Goal: Task Accomplishment & Management: Use online tool/utility

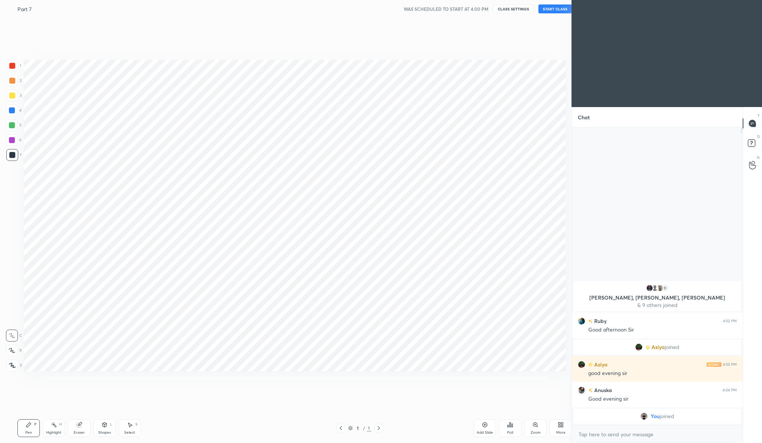
scroll to position [36807, 36661]
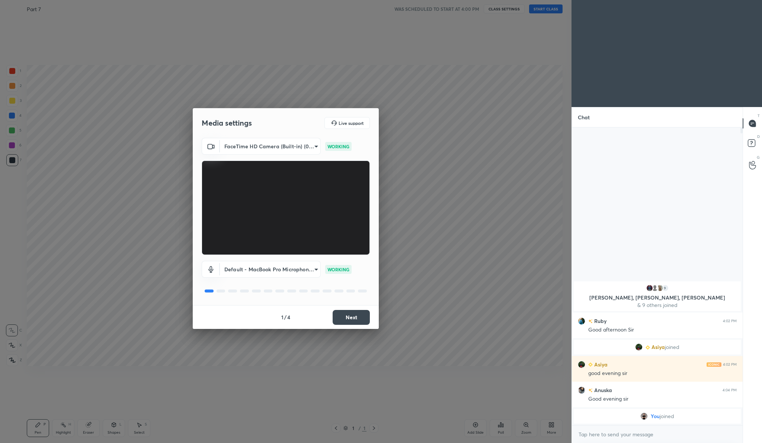
click at [350, 330] on div "Media settings Live support FaceTime HD Camera (Built-in) (05ac:8514) 407eafc06…" at bounding box center [285, 221] width 571 height 443
click at [355, 318] on button "Next" at bounding box center [351, 317] width 37 height 15
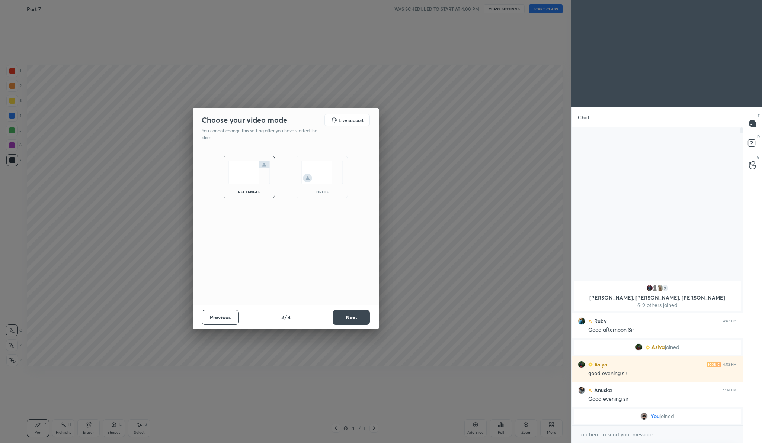
click at [355, 318] on button "Next" at bounding box center [351, 317] width 37 height 15
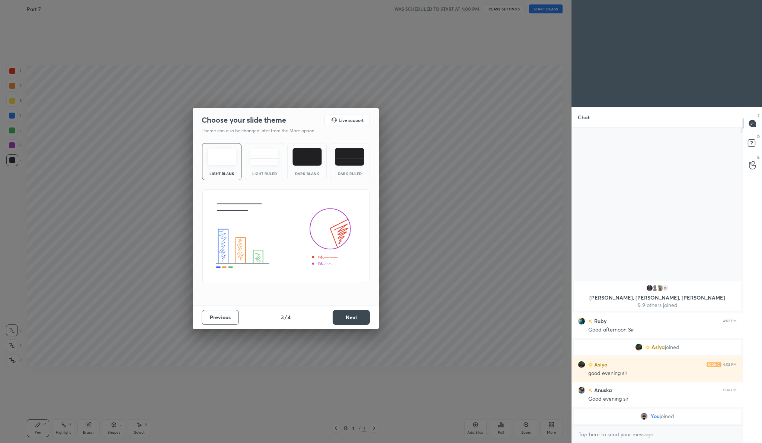
click at [356, 317] on button "Next" at bounding box center [351, 317] width 37 height 15
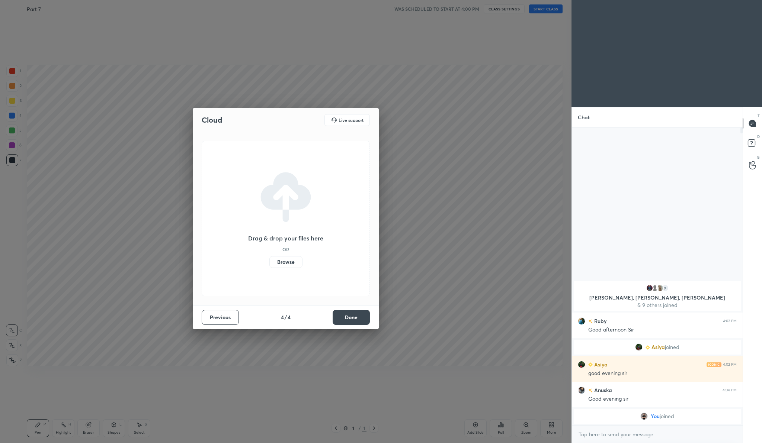
click at [356, 317] on button "Done" at bounding box center [351, 317] width 37 height 15
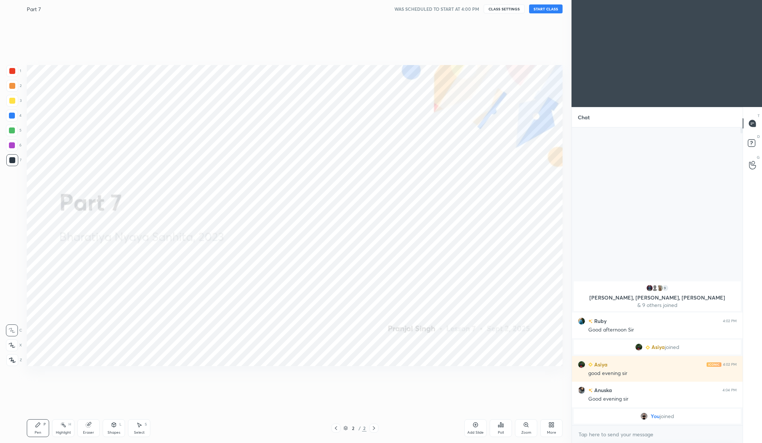
click at [552, 439] on div "Add Slide Poll Zoom More" at bounding box center [513, 429] width 98 height 42
click at [546, 10] on button "START CLASS" at bounding box center [545, 8] width 33 height 9
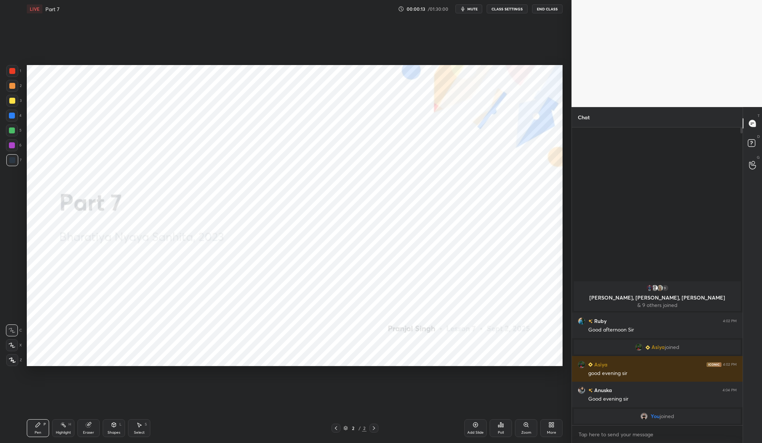
click at [548, 429] on div "More" at bounding box center [551, 429] width 22 height 18
click at [509, 347] on icon at bounding box center [509, 347] width 4 height 4
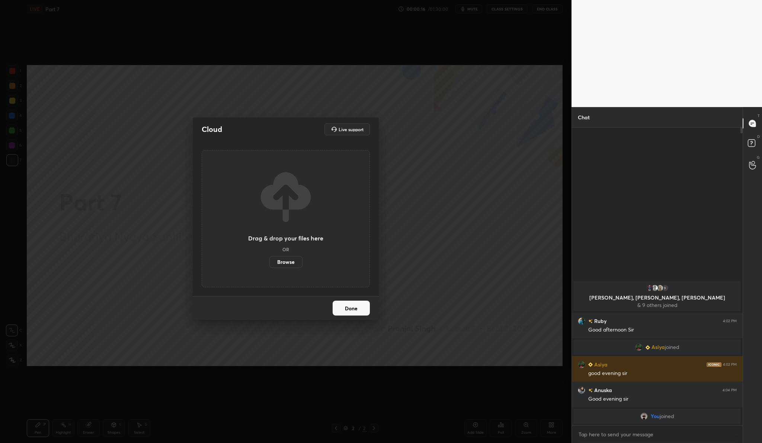
click at [294, 264] on label "Browse" at bounding box center [285, 262] width 33 height 12
click at [269, 264] on input "Browse" at bounding box center [269, 262] width 0 height 12
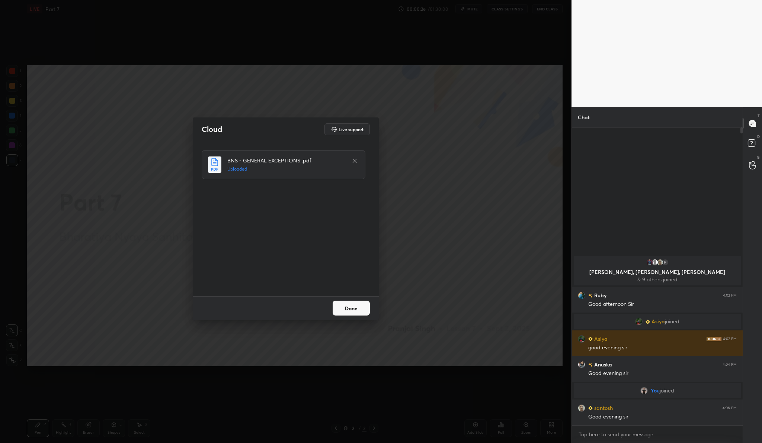
click at [356, 311] on button "Done" at bounding box center [351, 308] width 37 height 15
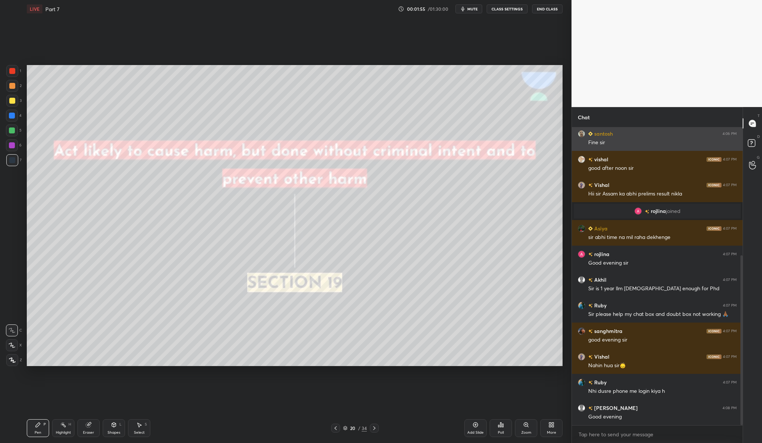
scroll to position [225, 0]
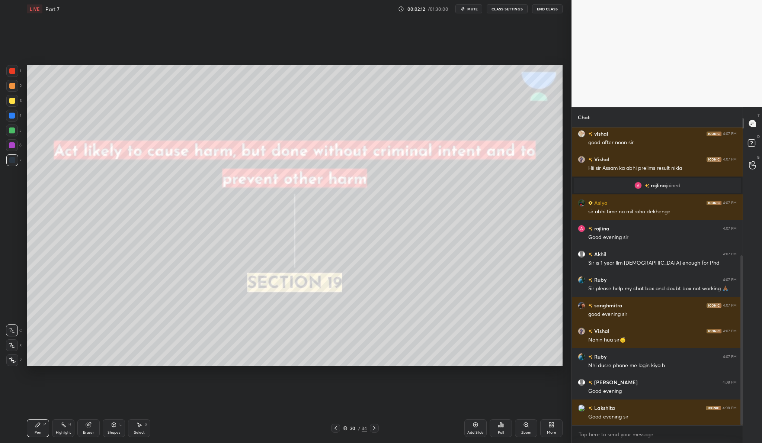
click at [14, 102] on div at bounding box center [12, 101] width 6 height 6
click at [12, 361] on icon at bounding box center [12, 360] width 6 height 4
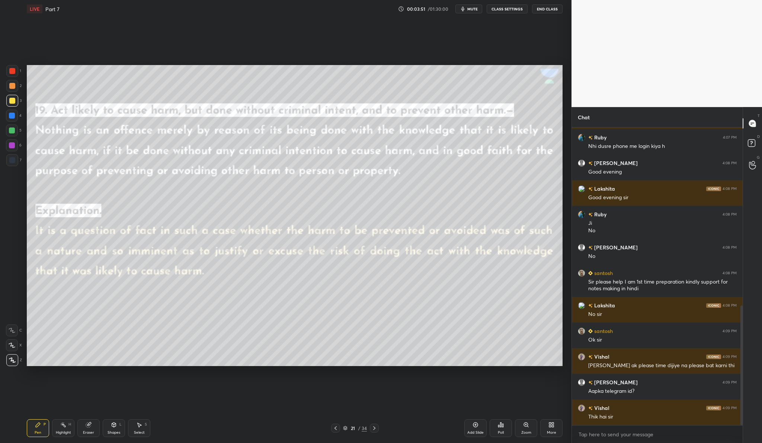
scroll to position [470, 0]
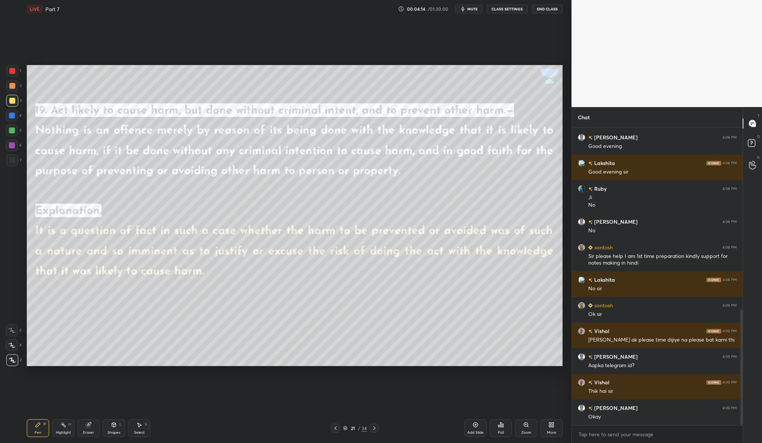
click at [467, 428] on div "Add Slide" at bounding box center [475, 429] width 22 height 18
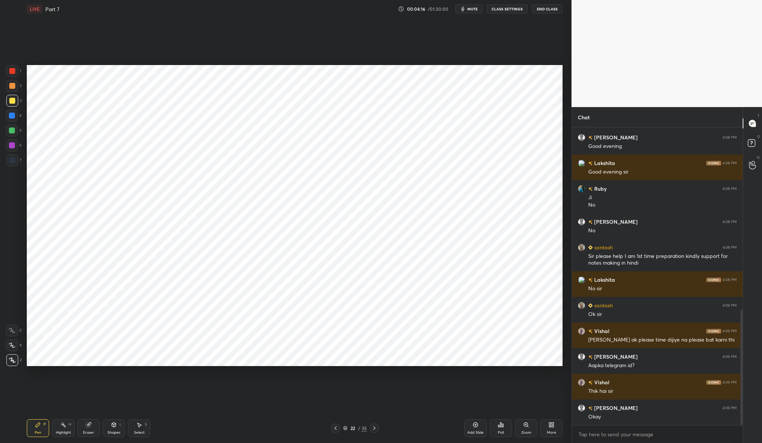
click at [14, 142] on div at bounding box center [12, 146] width 12 height 12
click at [15, 68] on div at bounding box center [12, 71] width 6 height 6
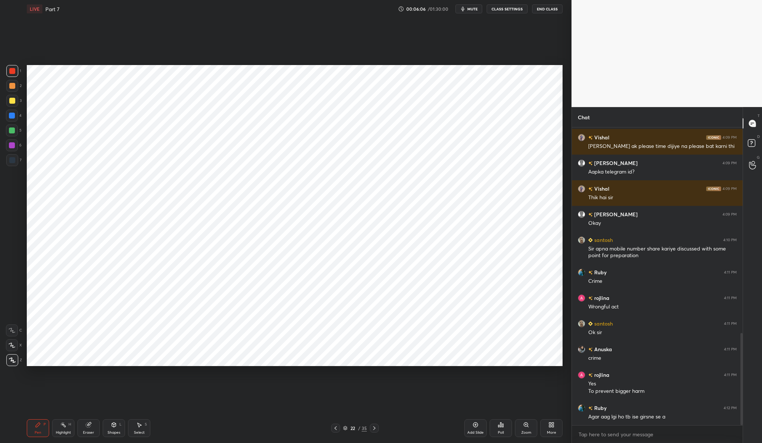
scroll to position [682, 0]
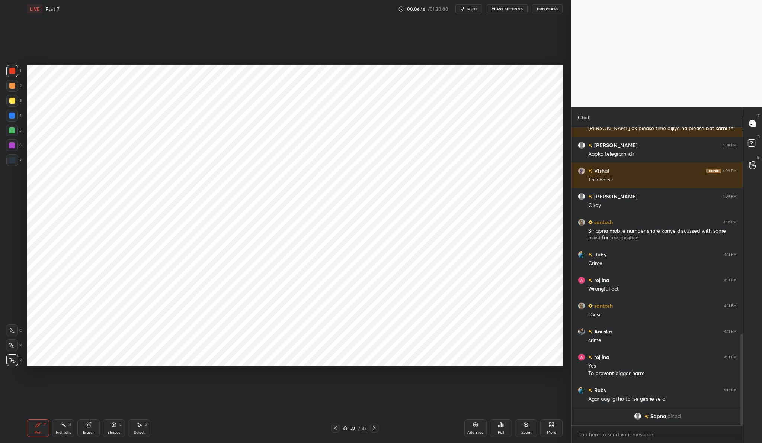
click at [483, 424] on div "Add Slide" at bounding box center [475, 429] width 22 height 18
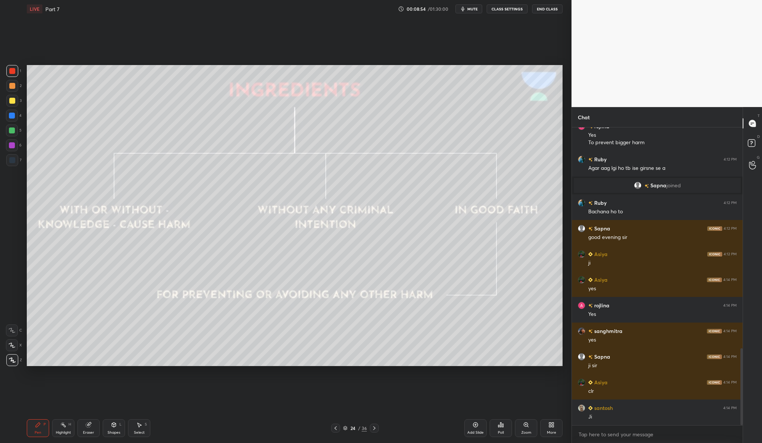
scroll to position [856, 0]
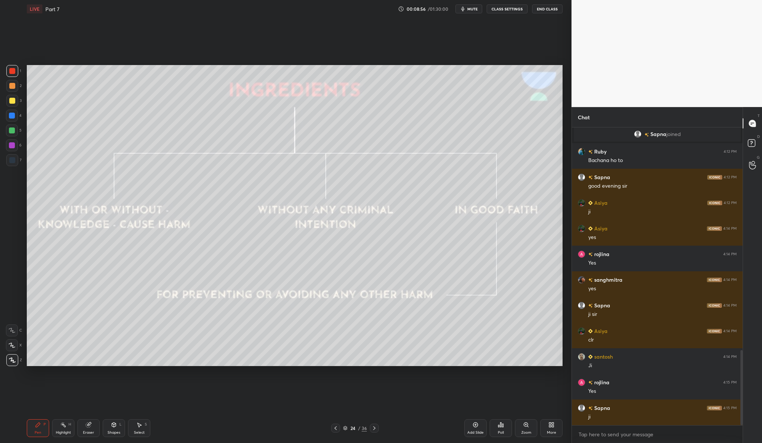
click at [12, 104] on div at bounding box center [12, 101] width 12 height 12
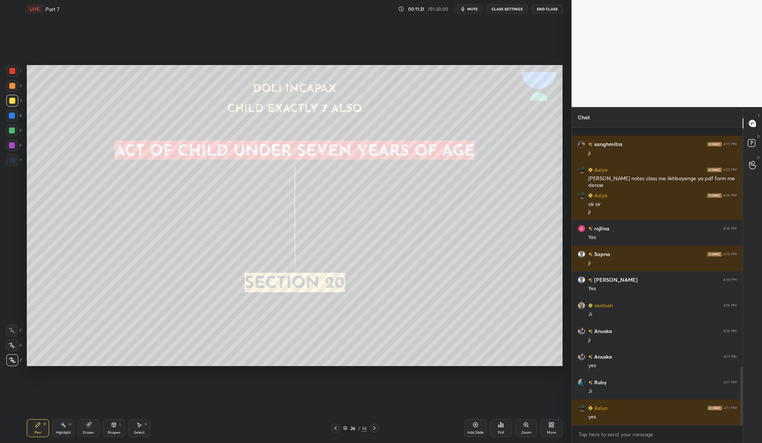
scroll to position [1222, 0]
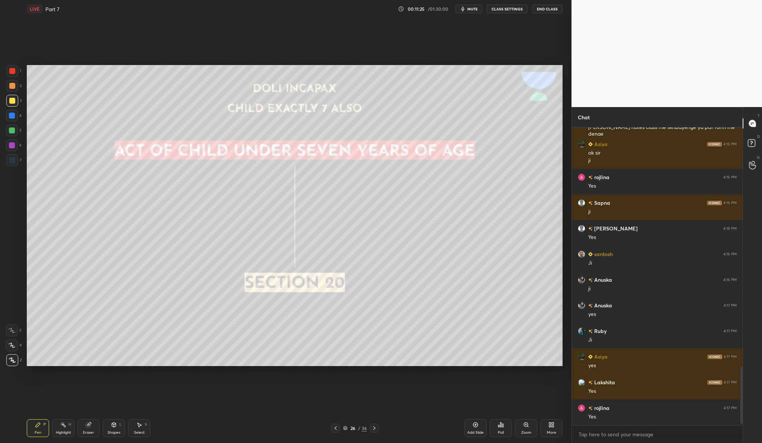
click at [482, 436] on div "Add Slide" at bounding box center [475, 429] width 22 height 18
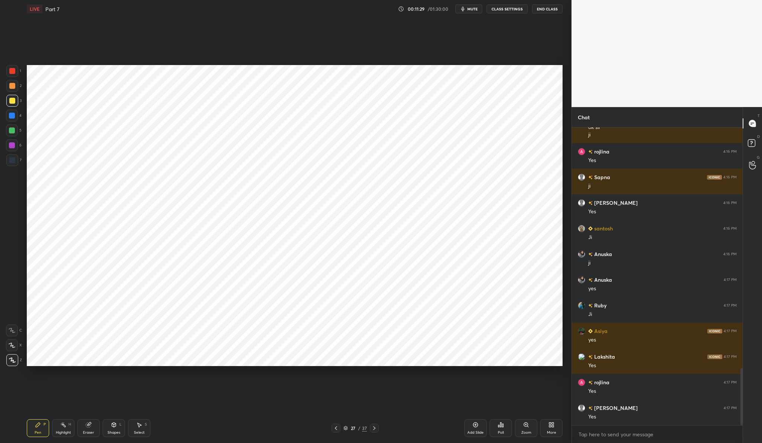
click at [16, 144] on div at bounding box center [12, 146] width 12 height 12
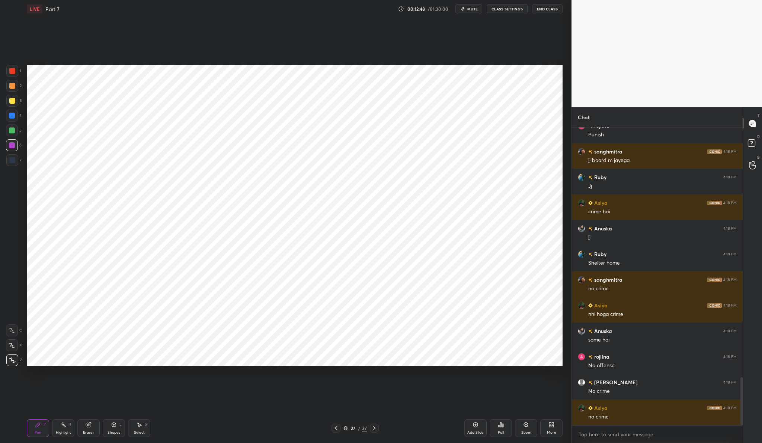
scroll to position [1582, 0]
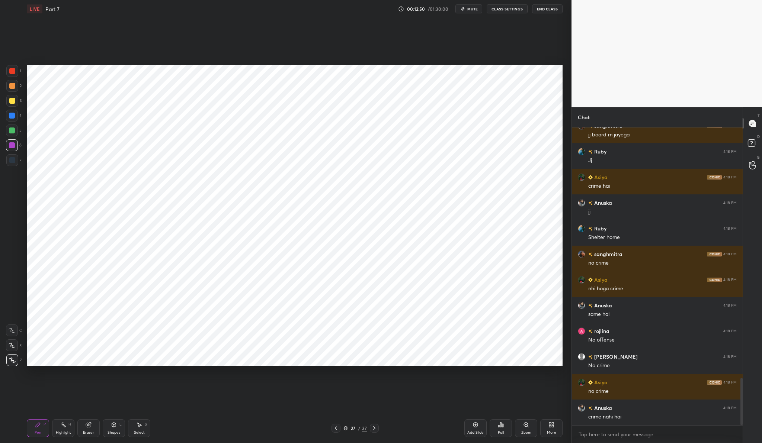
drag, startPoint x: 13, startPoint y: 73, endPoint x: 5, endPoint y: 69, distance: 8.8
click at [13, 73] on div at bounding box center [12, 71] width 6 height 6
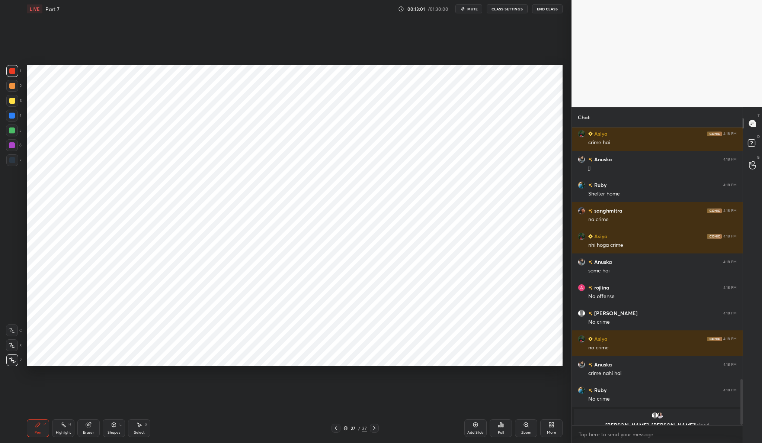
scroll to position [1635, 0]
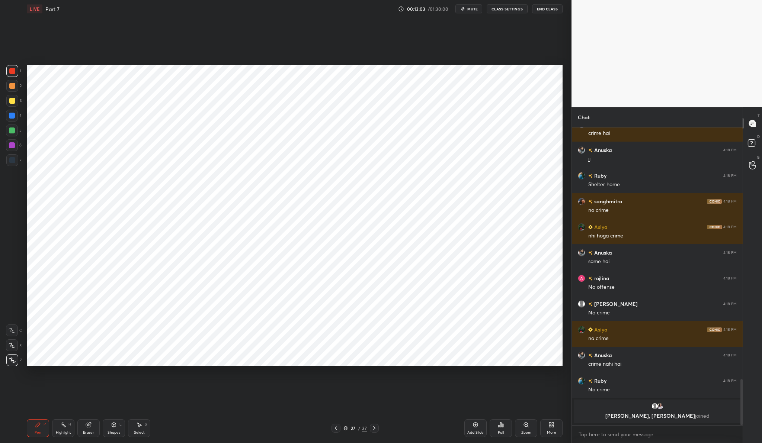
click at [660, 416] on p "Shila, [PERSON_NAME] joined" at bounding box center [657, 416] width 158 height 6
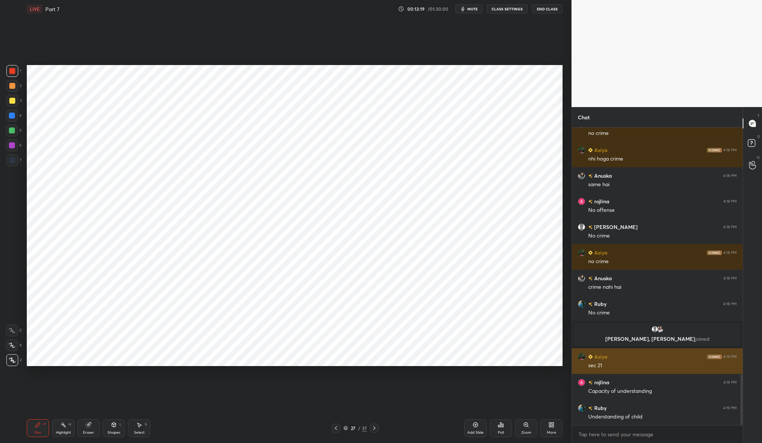
scroll to position [1427, 0]
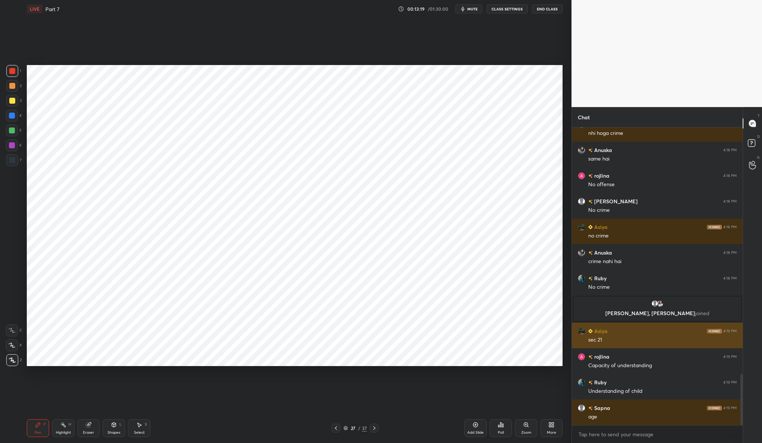
click at [662, 329] on div "Asiya 4:19 PM" at bounding box center [657, 331] width 159 height 8
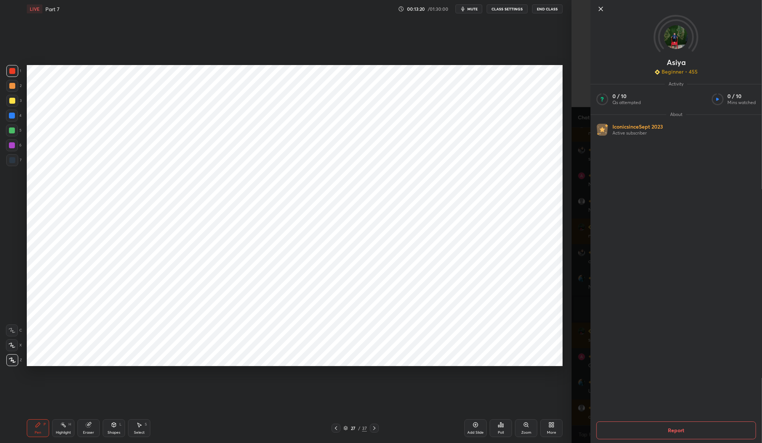
scroll to position [1452, 0]
click at [600, 7] on icon at bounding box center [600, 8] width 9 height 9
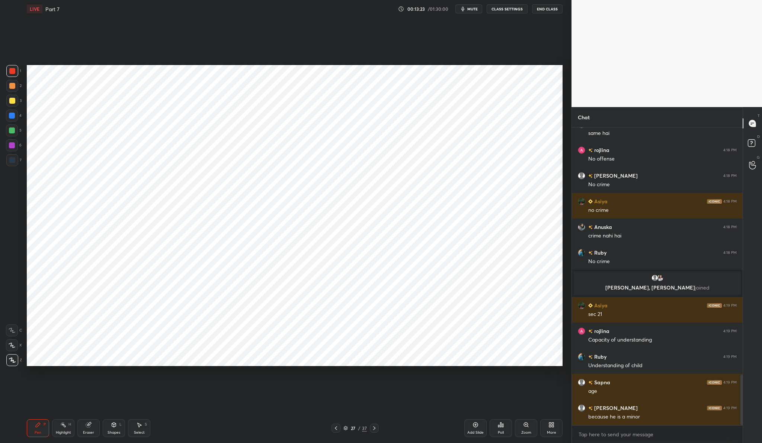
click at [662, 285] on p "Shila, [PERSON_NAME] joined" at bounding box center [657, 288] width 158 height 6
click at [659, 275] on img "grid" at bounding box center [659, 278] width 7 height 7
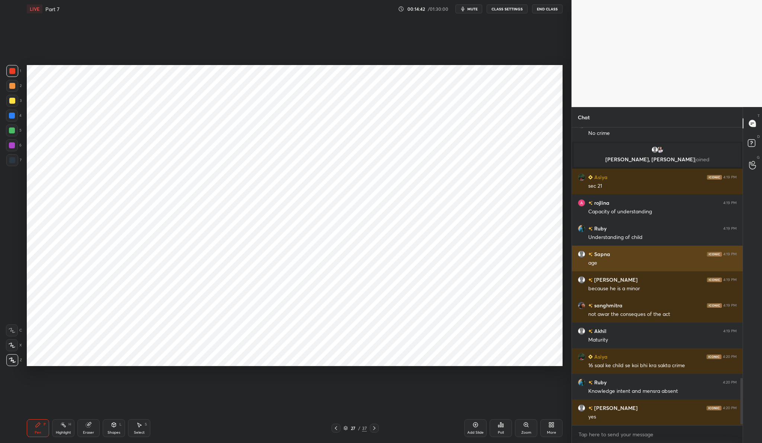
scroll to position [1606, 0]
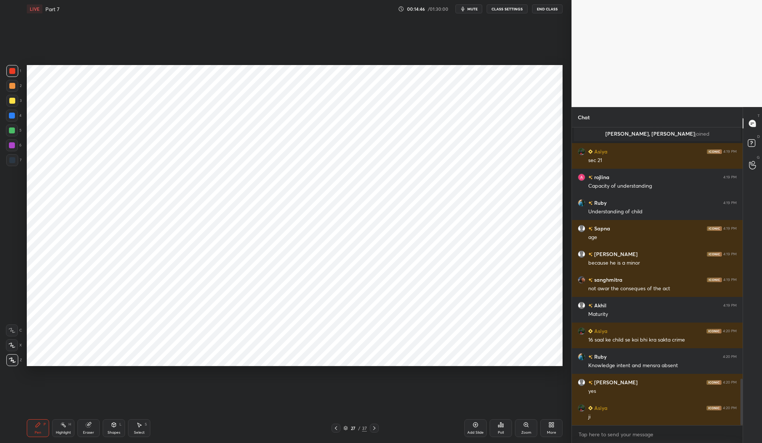
click at [483, 428] on div "Add Slide" at bounding box center [475, 429] width 22 height 18
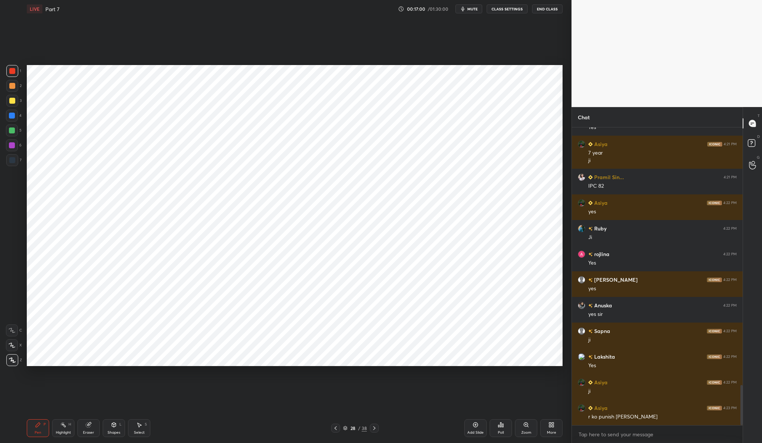
scroll to position [1948, 0]
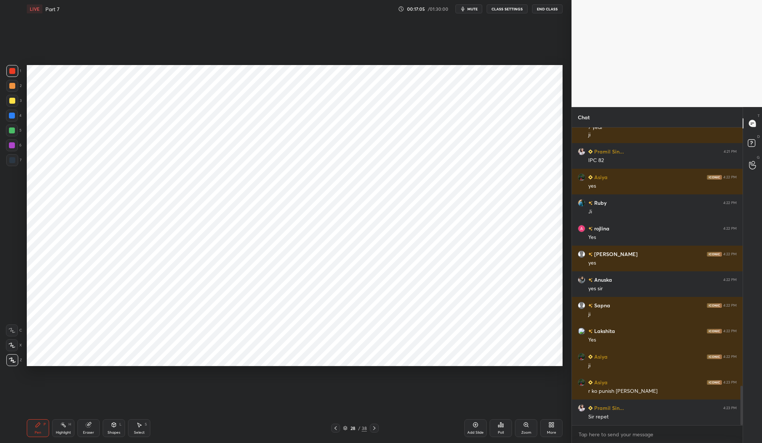
click at [477, 426] on icon at bounding box center [475, 425] width 6 height 6
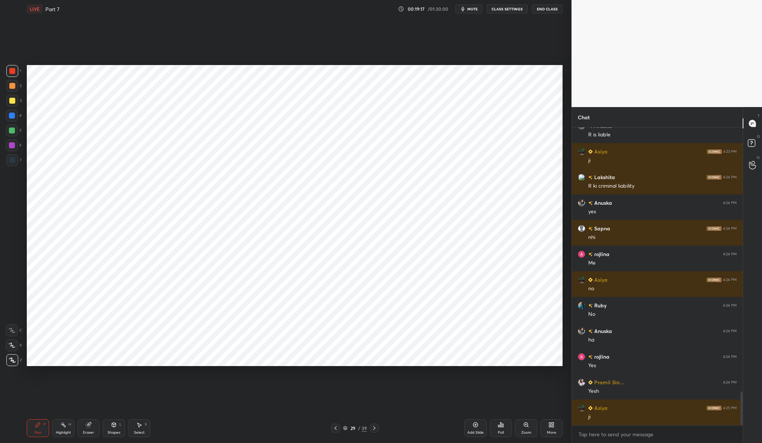
scroll to position [2333, 0]
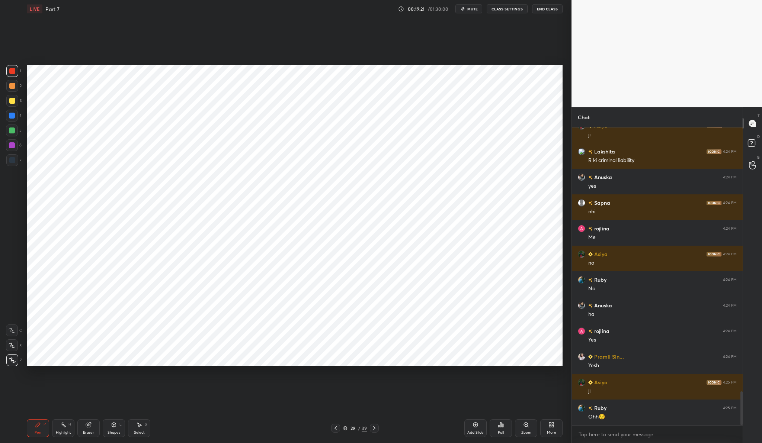
click at [471, 435] on div "Add Slide" at bounding box center [475, 433] width 16 height 4
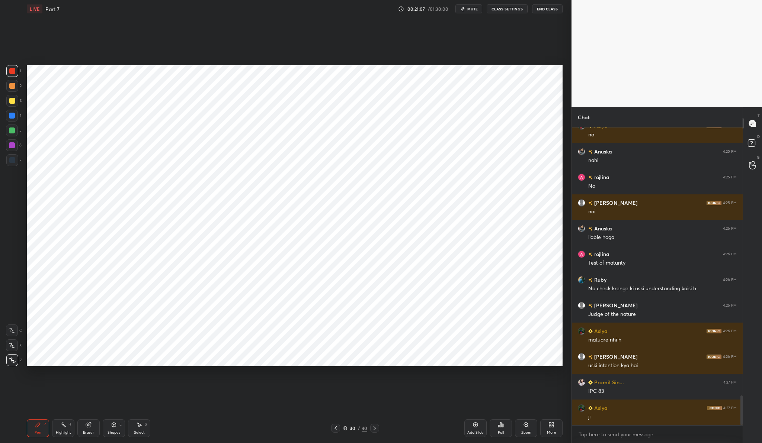
scroll to position [2718, 0]
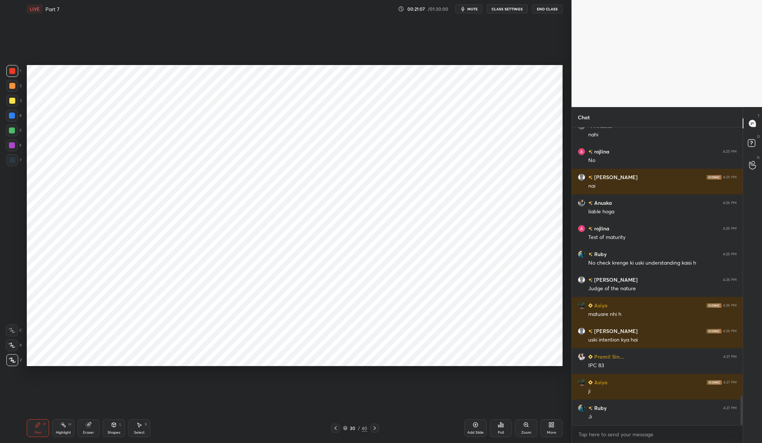
click at [471, 425] on div "Add Slide" at bounding box center [475, 429] width 22 height 18
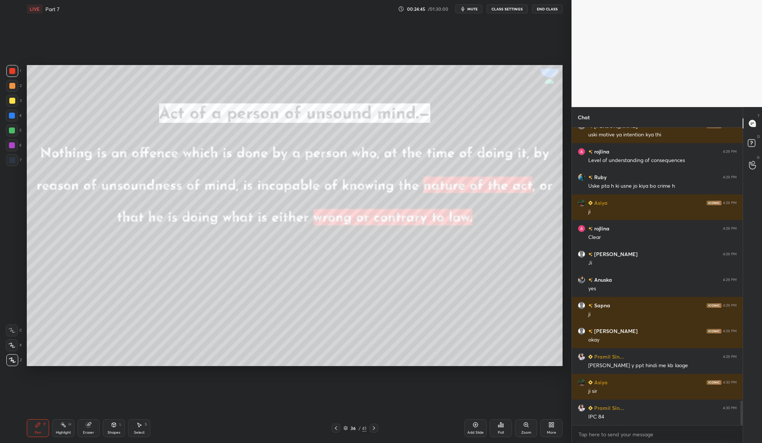
scroll to position [3334, 0]
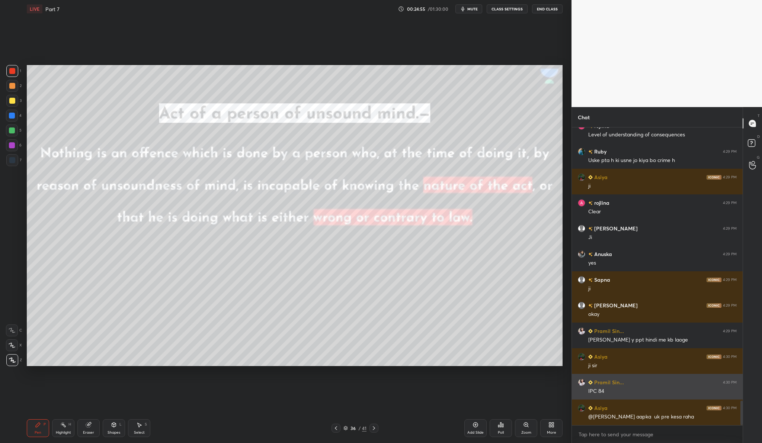
click at [613, 381] on h6 "Pramil Sin..." at bounding box center [608, 383] width 31 height 8
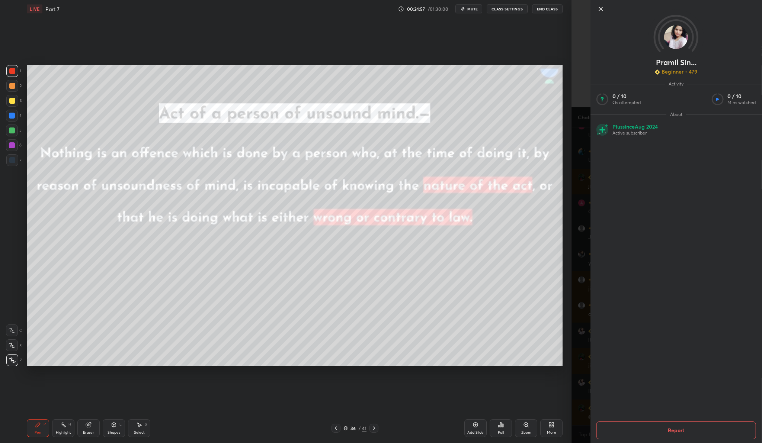
click at [602, 10] on icon at bounding box center [600, 8] width 9 height 9
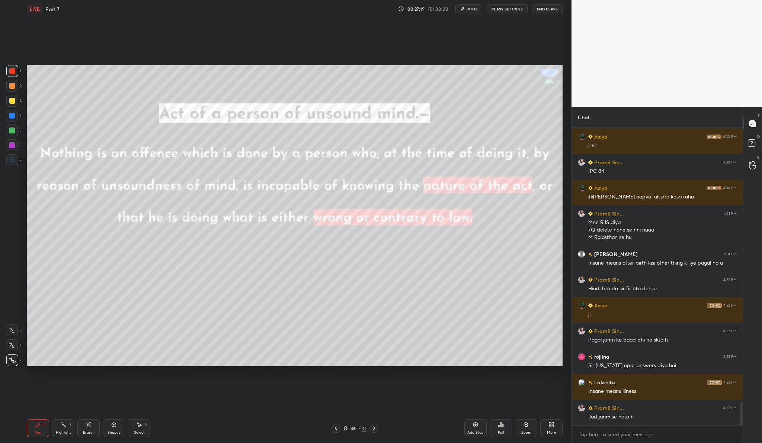
scroll to position [3580, 0]
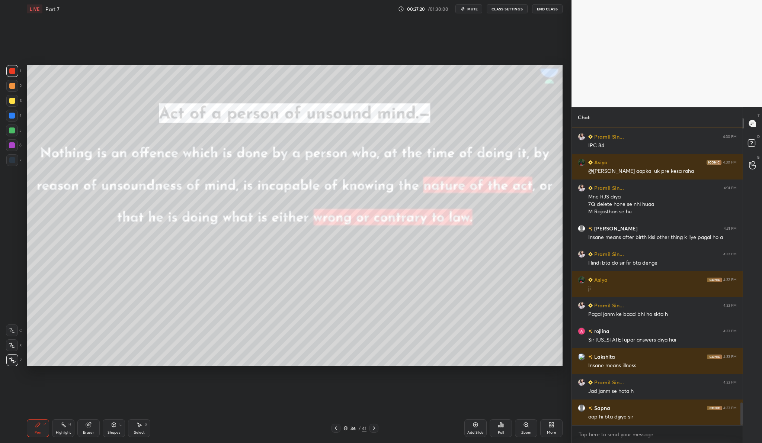
click at [474, 426] on icon at bounding box center [475, 425] width 6 height 6
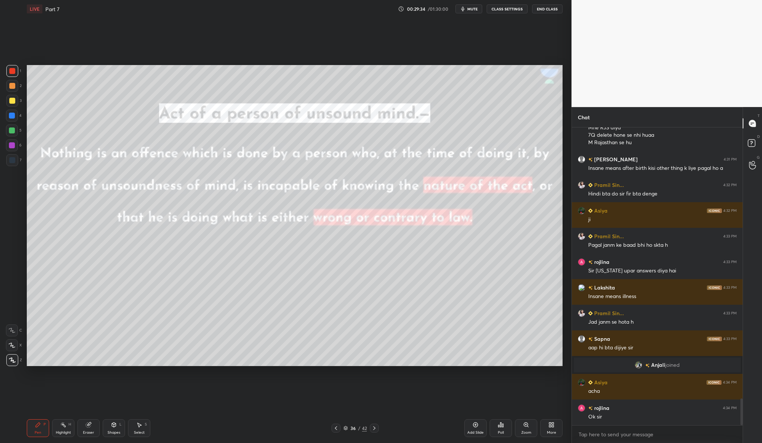
scroll to position [3036, 0]
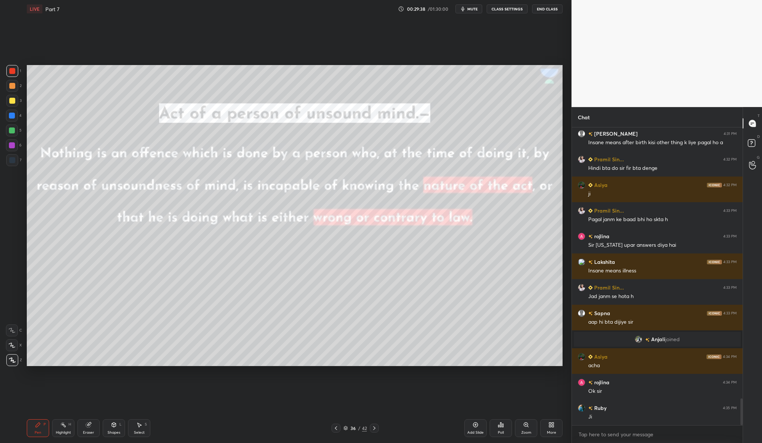
click at [478, 429] on div "Add Slide" at bounding box center [475, 429] width 22 height 18
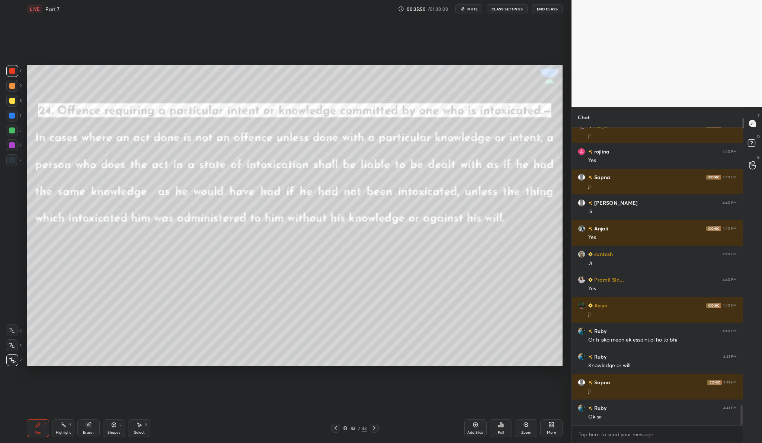
scroll to position [4104, 0]
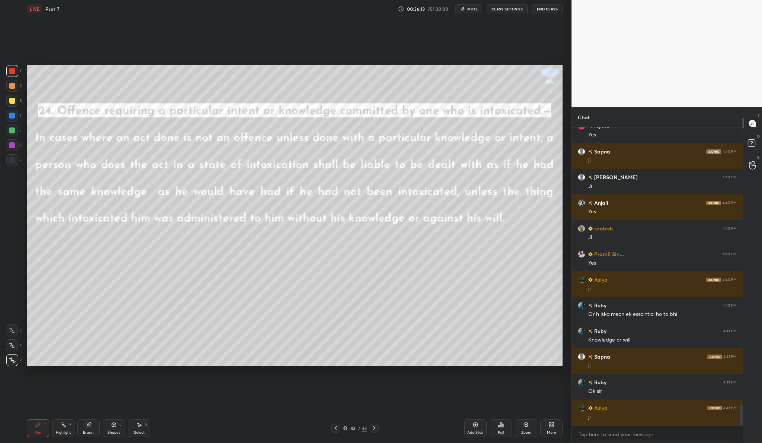
click at [480, 432] on div "Add Slide" at bounding box center [475, 433] width 16 height 4
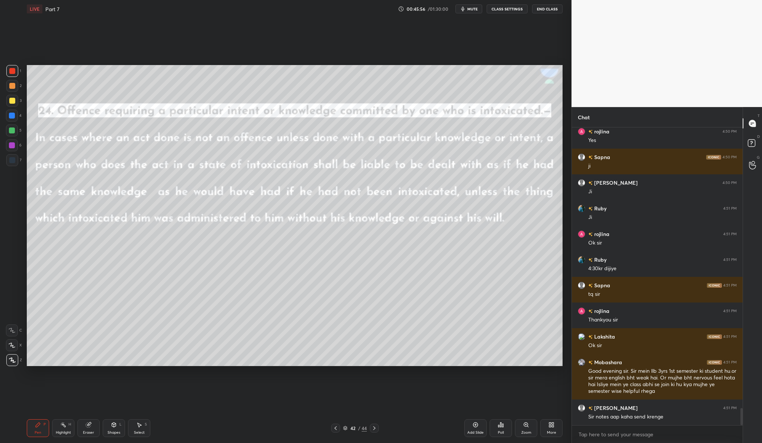
scroll to position [4856, 0]
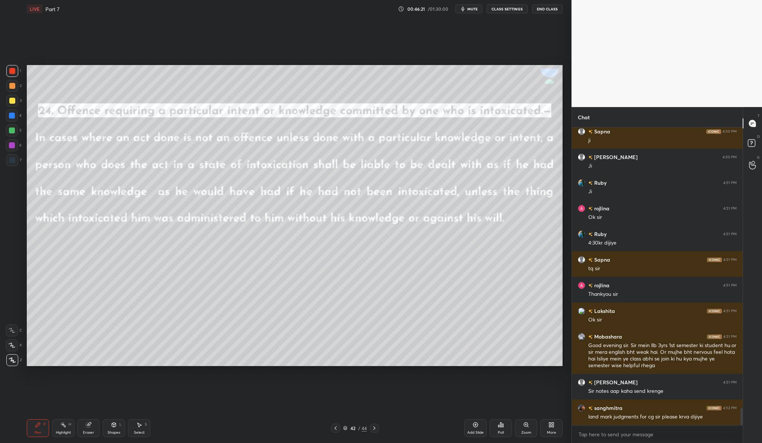
click at [557, 8] on button "End Class" at bounding box center [547, 8] width 31 height 9
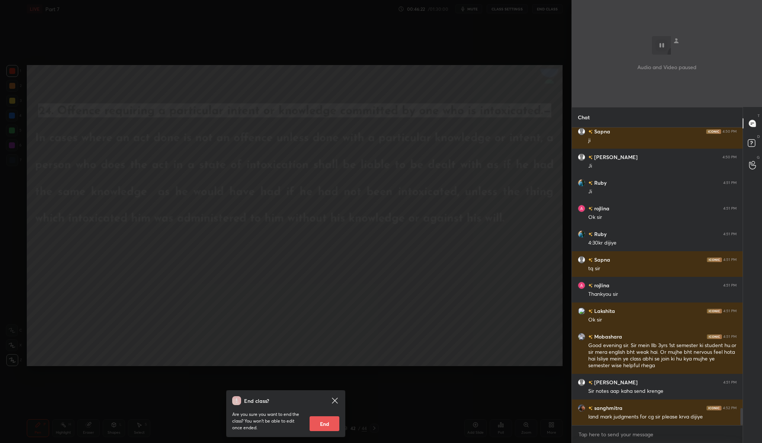
click at [322, 422] on button "End" at bounding box center [325, 424] width 30 height 15
type textarea "x"
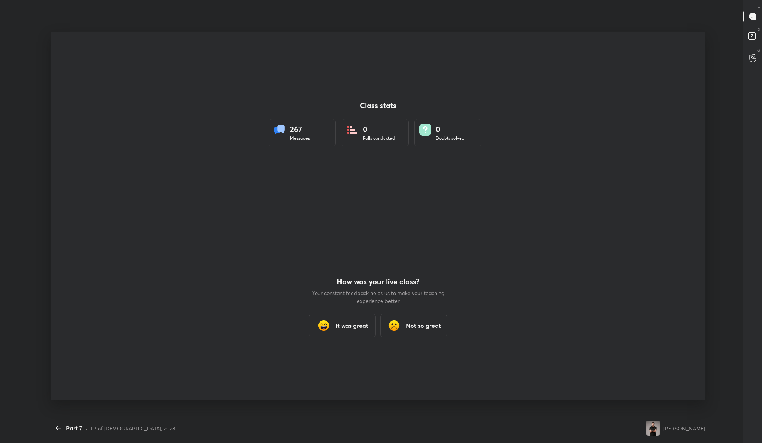
scroll to position [0, 0]
